Goal: Task Accomplishment & Management: Manage account settings

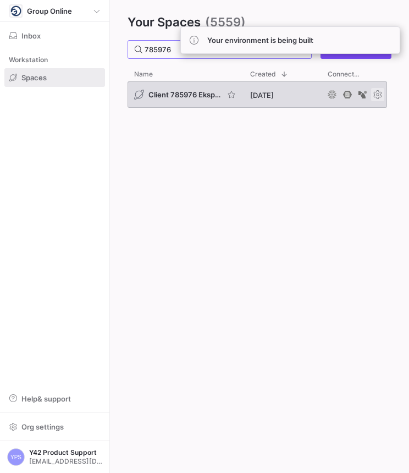
type input "785976"
click at [376, 96] on span "Press SPACE to select this row." at bounding box center [378, 94] width 13 height 13
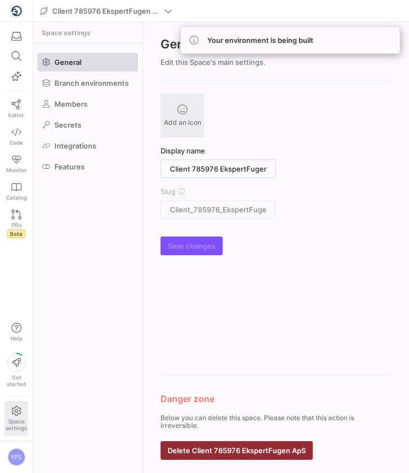
click at [253, 456] on span "button" at bounding box center [236, 451] width 151 height 18
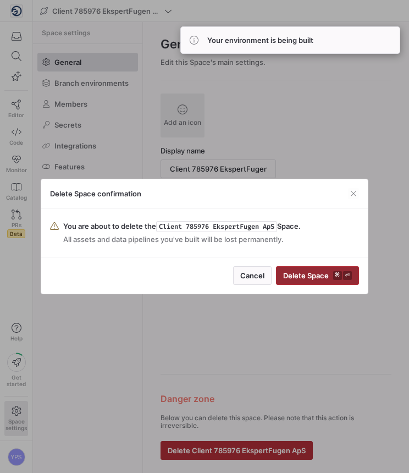
click at [331, 279] on span "Delete Space ⌘ ⏎" at bounding box center [317, 275] width 69 height 9
